Goal: Navigation & Orientation: Go to known website

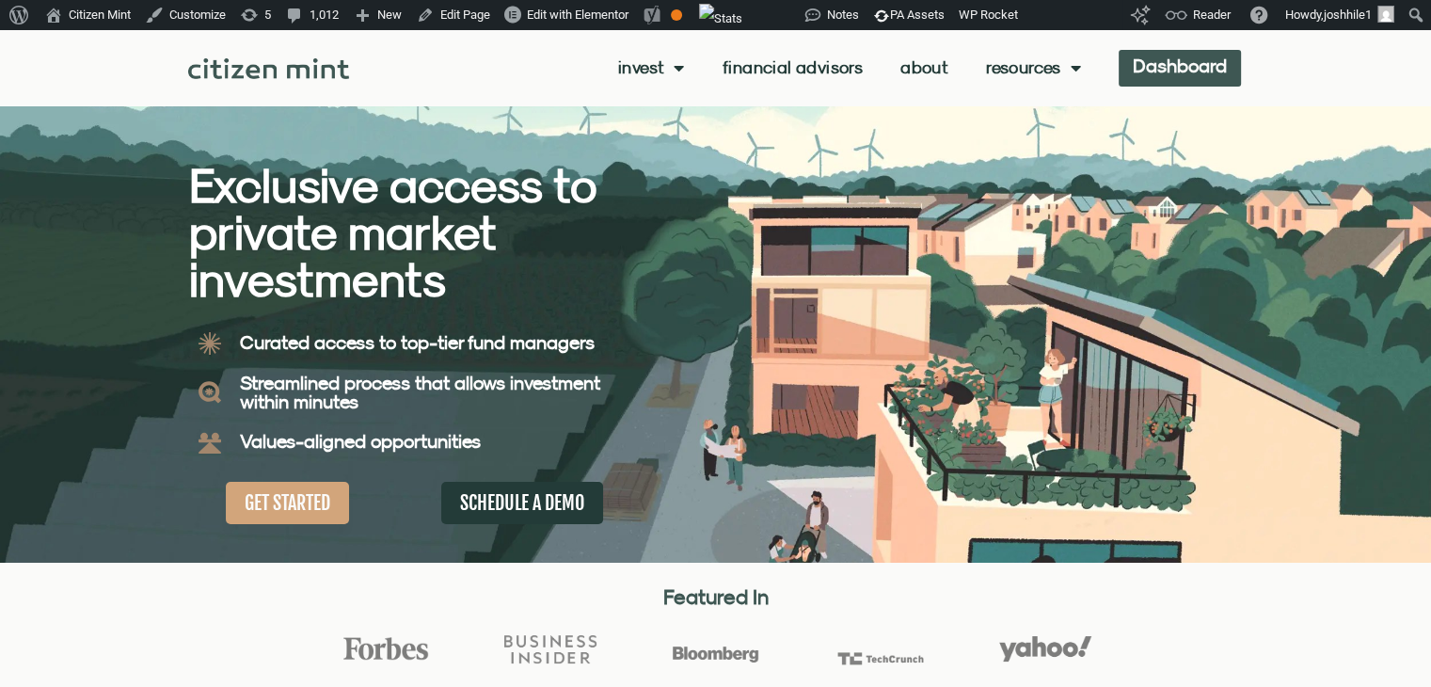
click at [1158, 64] on link "Dashboard" at bounding box center [1180, 68] width 122 height 37
click at [1197, 76] on link "Dashboard" at bounding box center [1180, 68] width 122 height 37
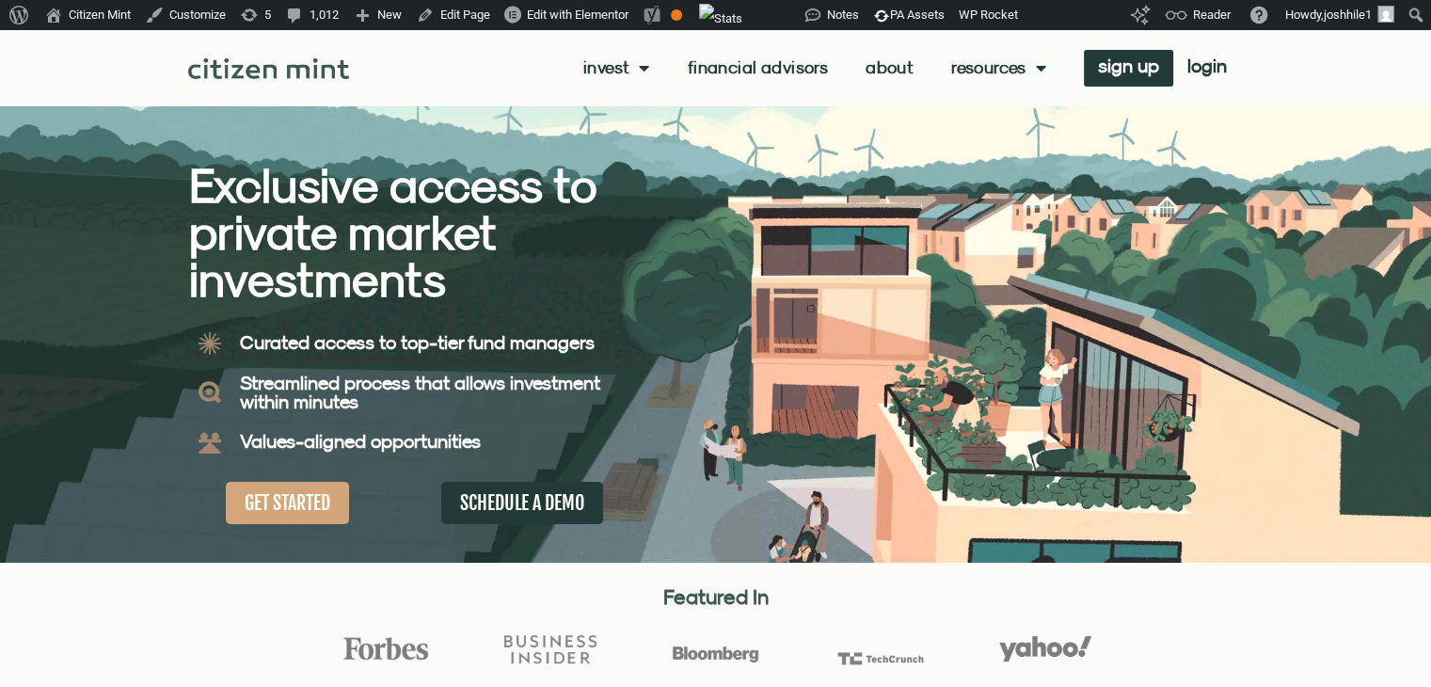
click at [1211, 87] on div "Invest investments how it works Financial Advisors About Resources insights all…" at bounding box center [715, 67] width 1054 height 75
click at [1209, 76] on link "login" at bounding box center [1207, 68] width 68 height 37
